Goal: Navigation & Orientation: Find specific page/section

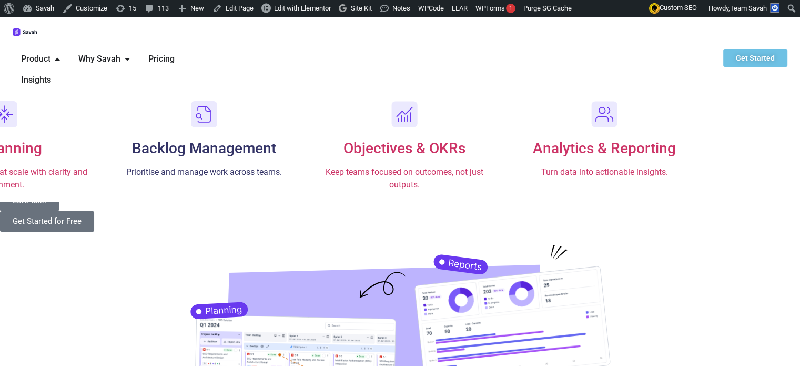
click at [293, 135] on div "Backlog Management Prioritise and manage work across teams." at bounding box center [204, 156] width 179 height 43
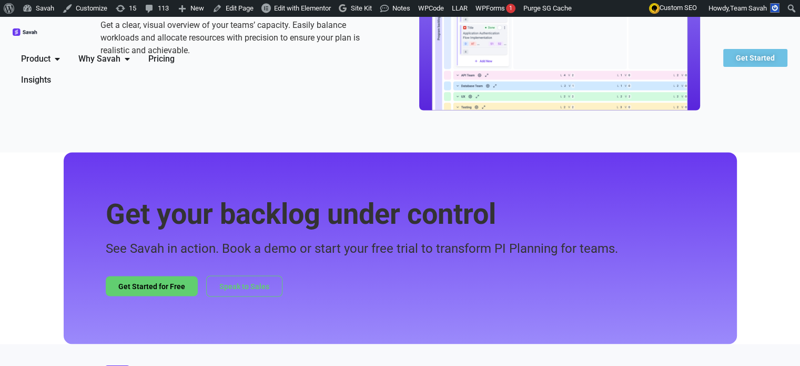
scroll to position [1841, 0]
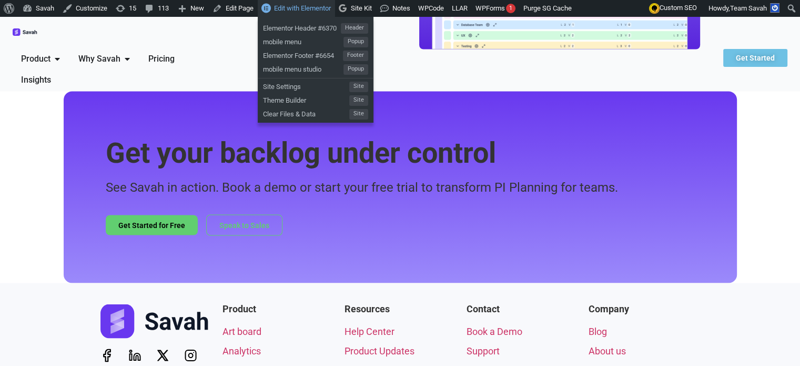
click at [300, 4] on span "Edit with Elementor" at bounding box center [302, 8] width 57 height 8
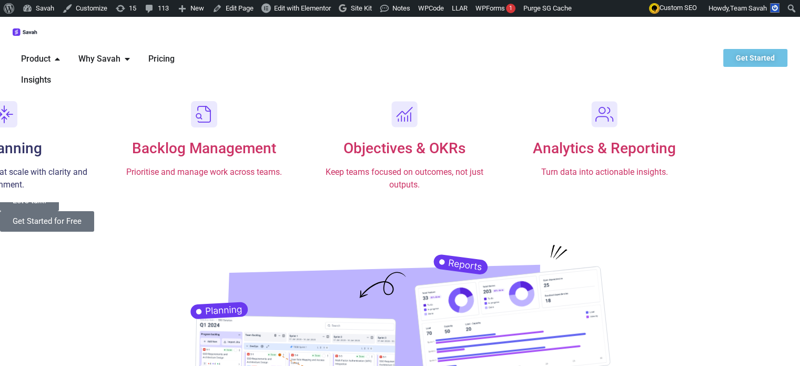
click at [94, 113] on div "PI Planning Run planning events at scale with clarity and alignment." at bounding box center [4, 146] width 179 height 90
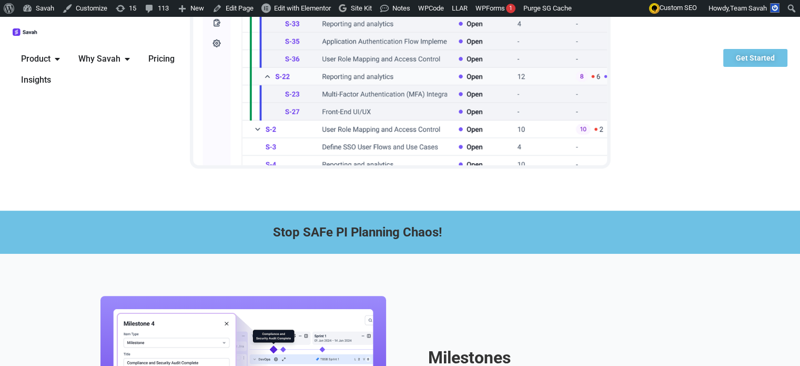
scroll to position [631, 0]
